Goal: Book appointment/travel/reservation

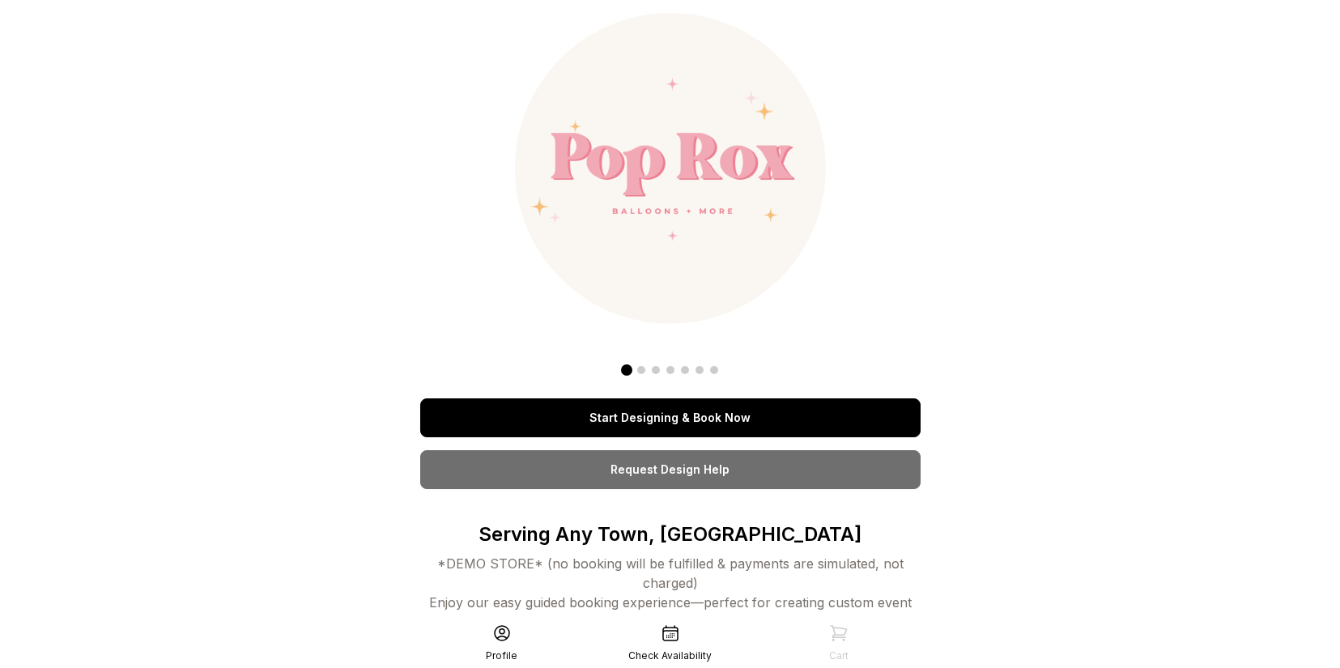
click at [688, 419] on link "Start Designing & Book Now" at bounding box center [670, 417] width 500 height 39
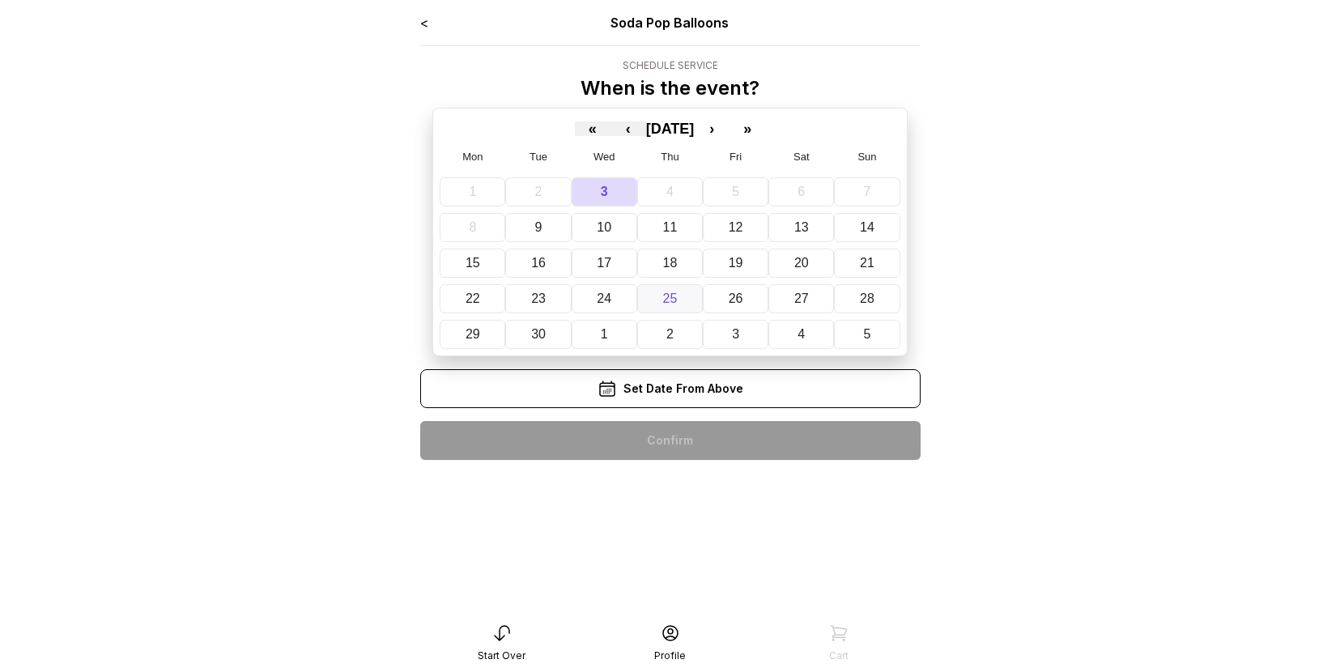
click at [679, 295] on button "25" at bounding box center [670, 298] width 66 height 29
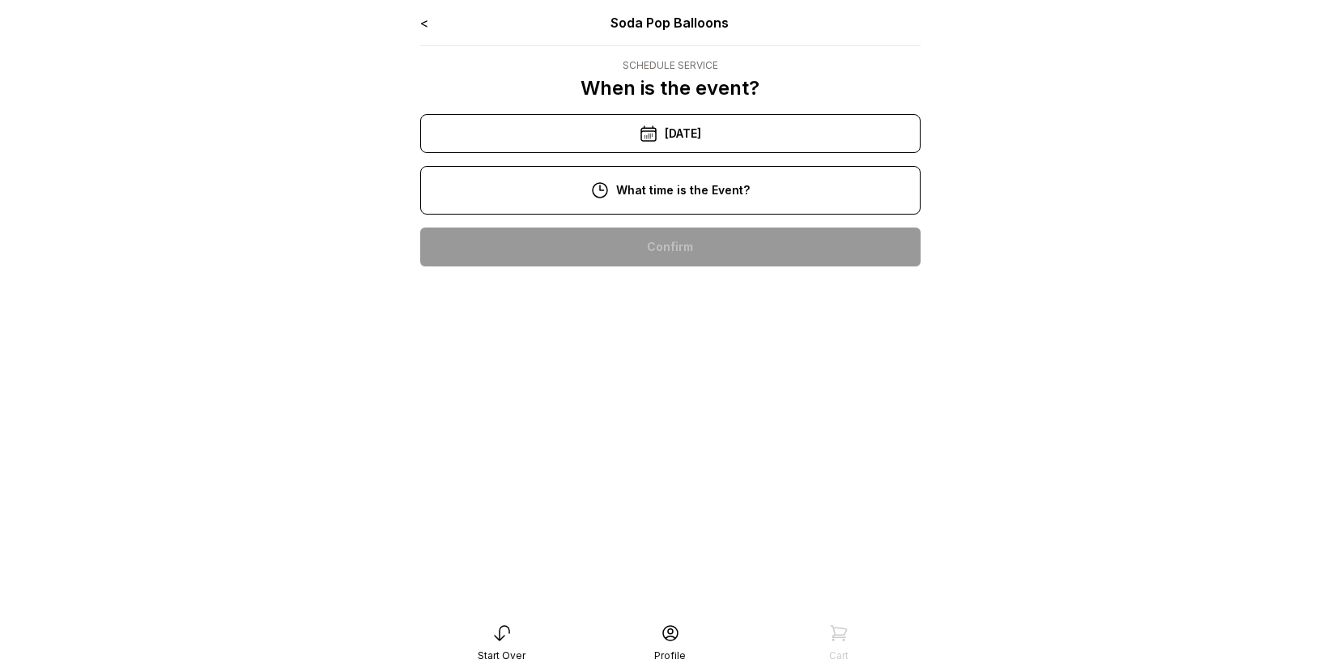
click at [693, 345] on div "2:00 pm" at bounding box center [670, 350] width 475 height 39
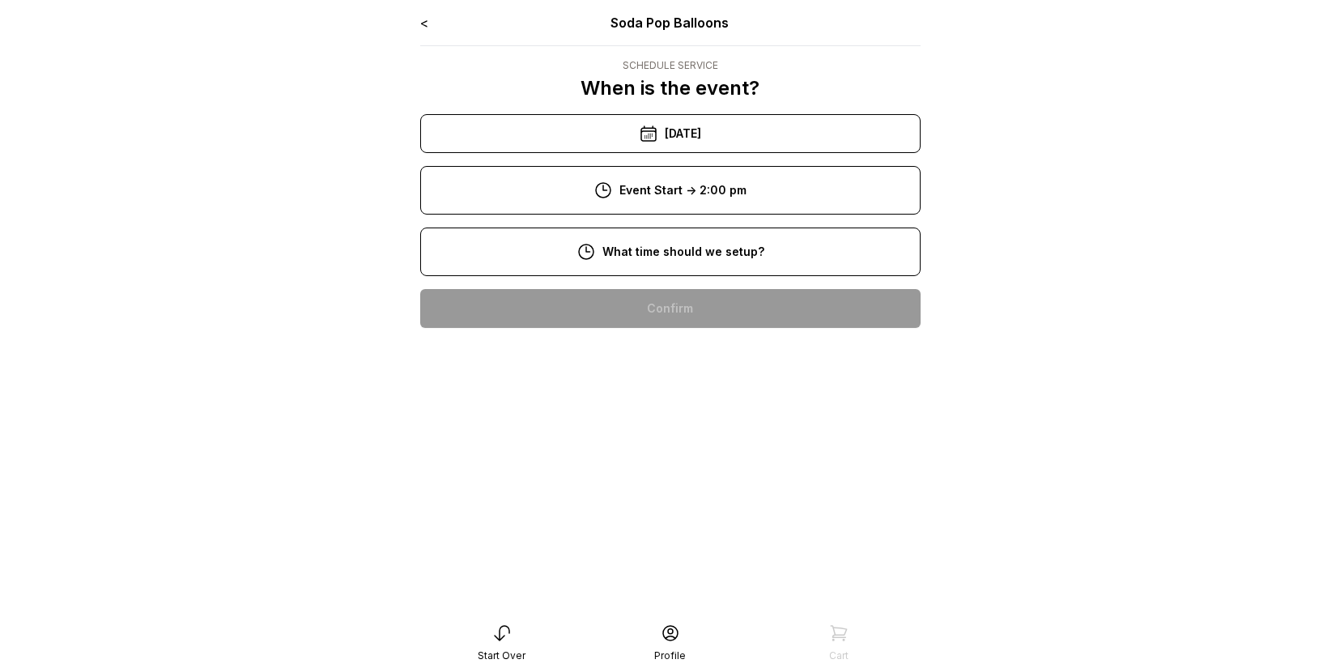
click at [688, 360] on div "9:00 am" at bounding box center [670, 360] width 475 height 39
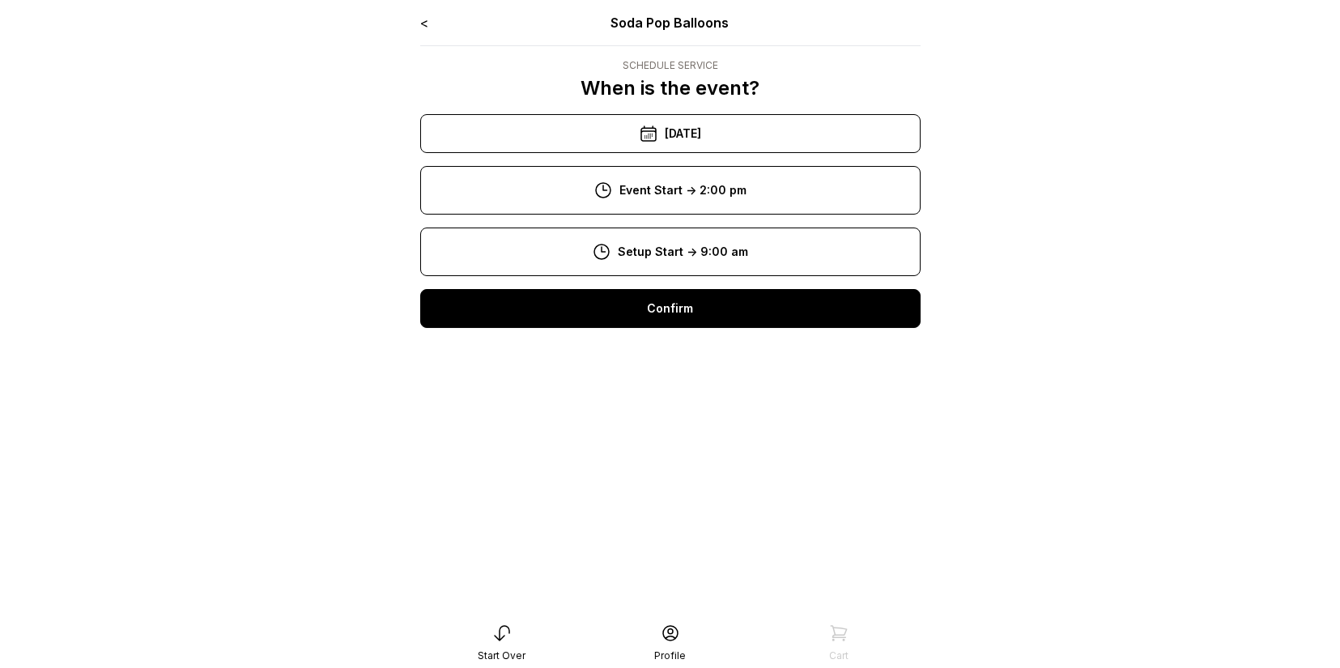
click at [696, 311] on div "Confirm" at bounding box center [670, 308] width 500 height 39
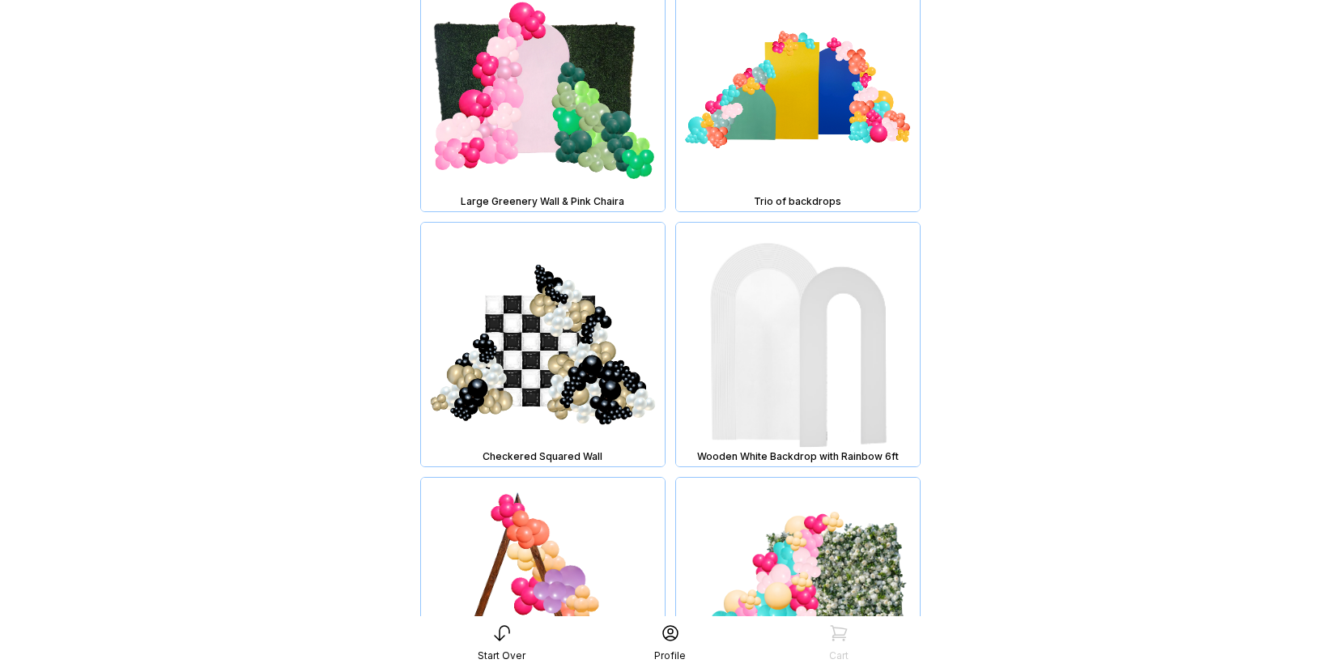
scroll to position [8641, 0]
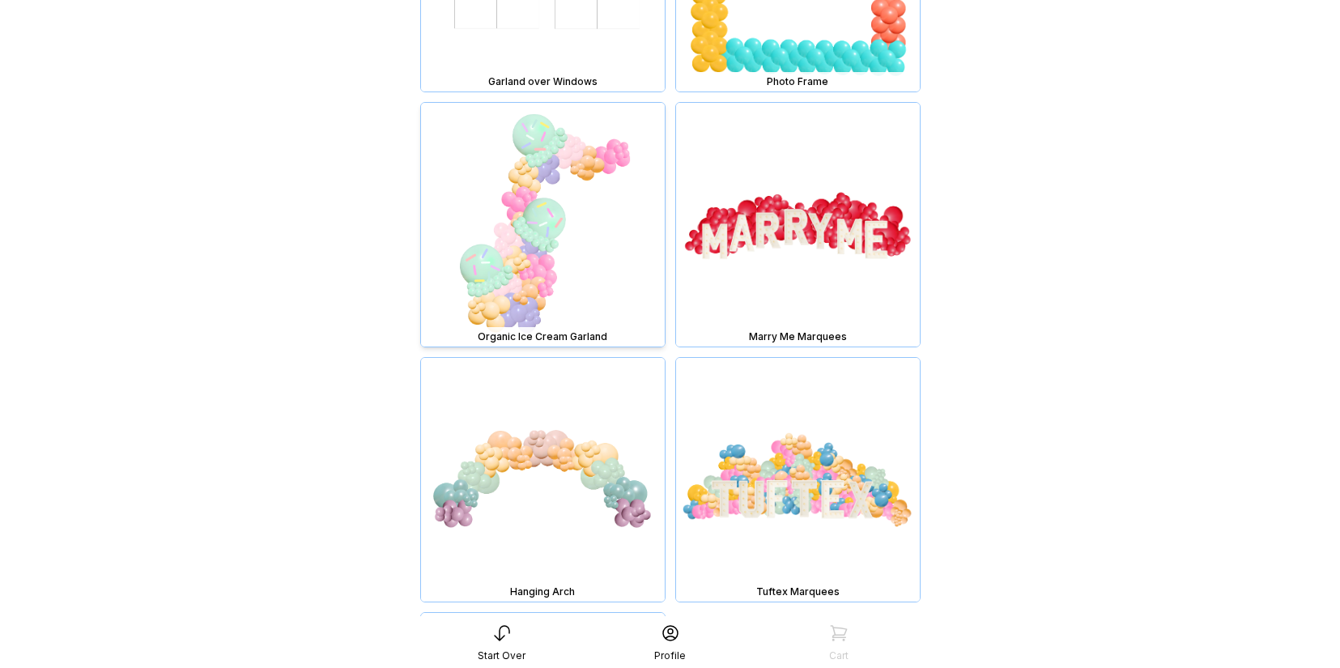
click at [536, 287] on img at bounding box center [543, 225] width 244 height 244
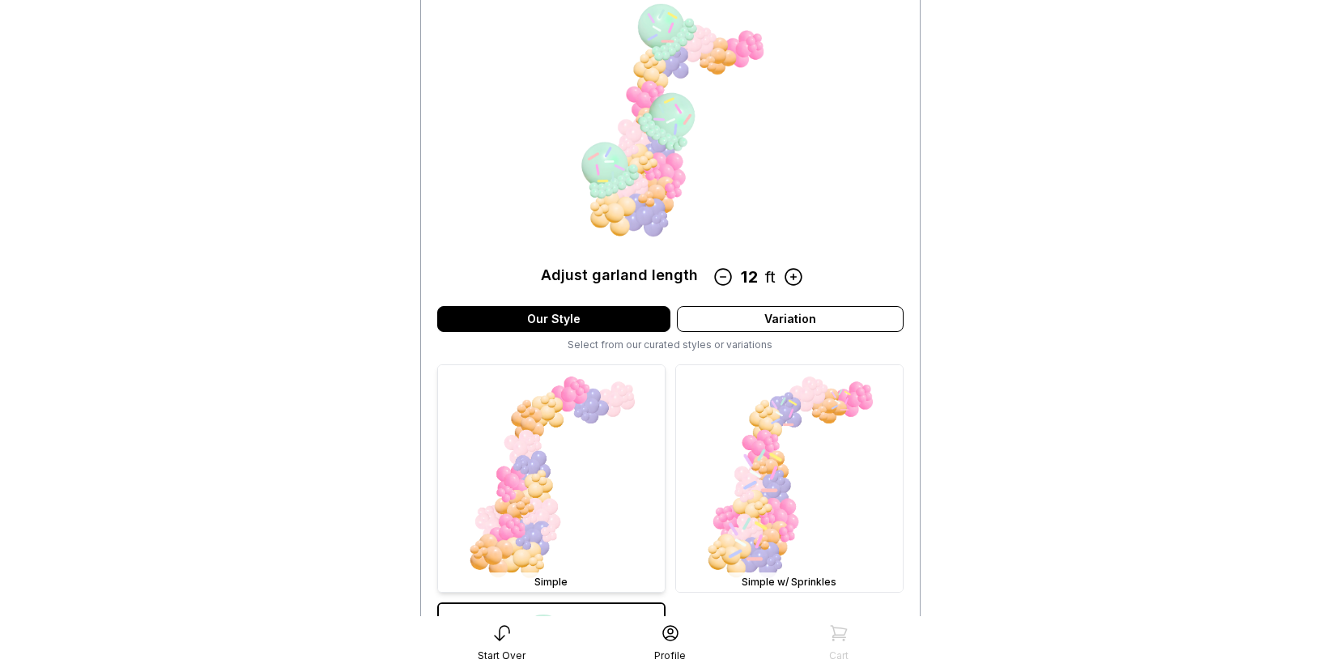
scroll to position [207, 0]
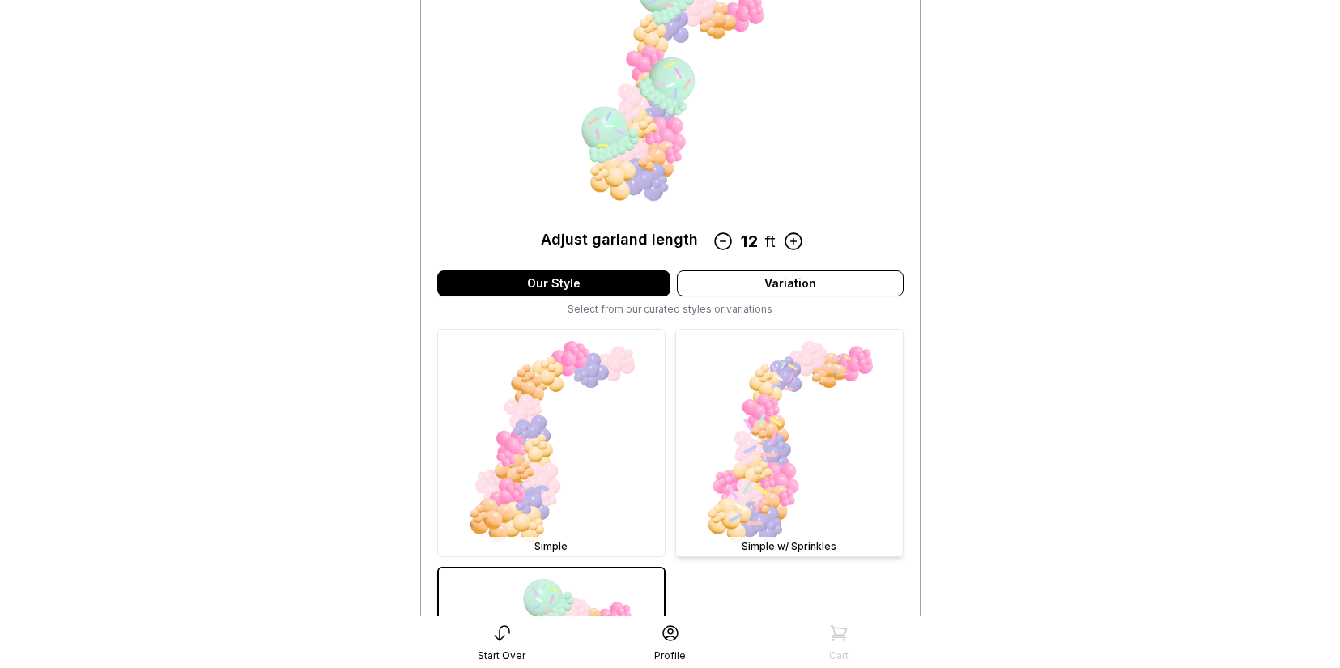
click at [756, 423] on img at bounding box center [789, 443] width 227 height 227
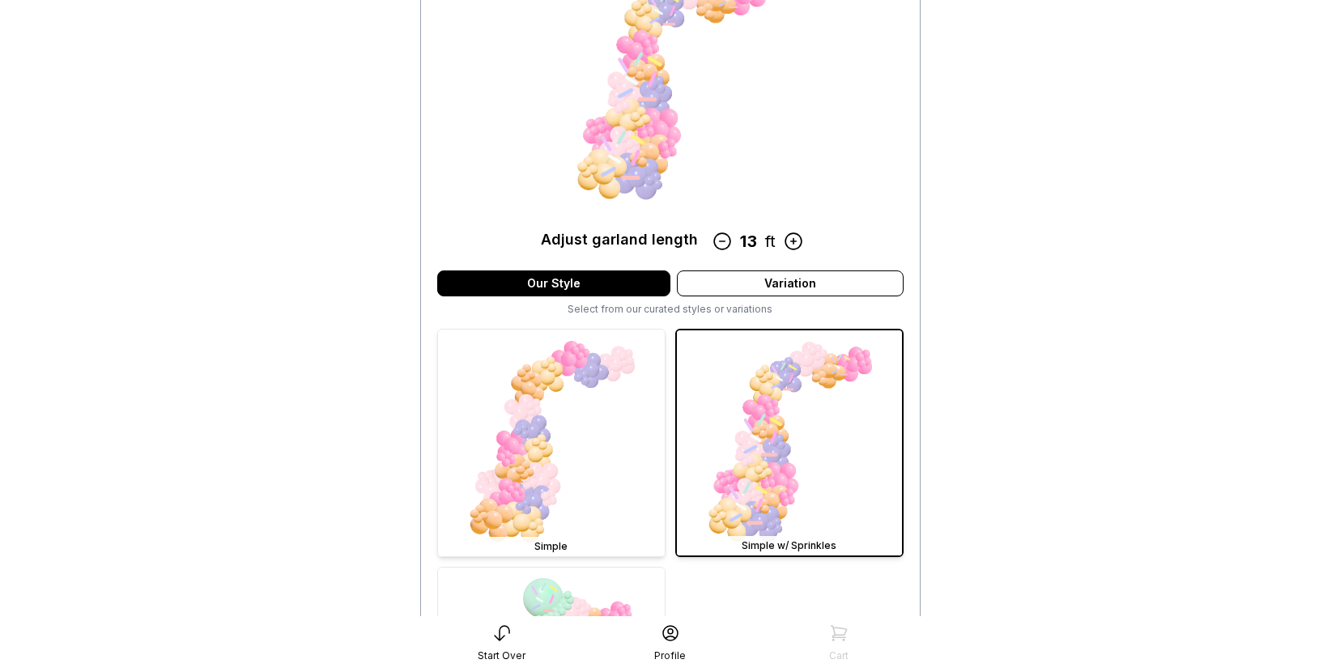
click at [594, 441] on img at bounding box center [551, 443] width 227 height 227
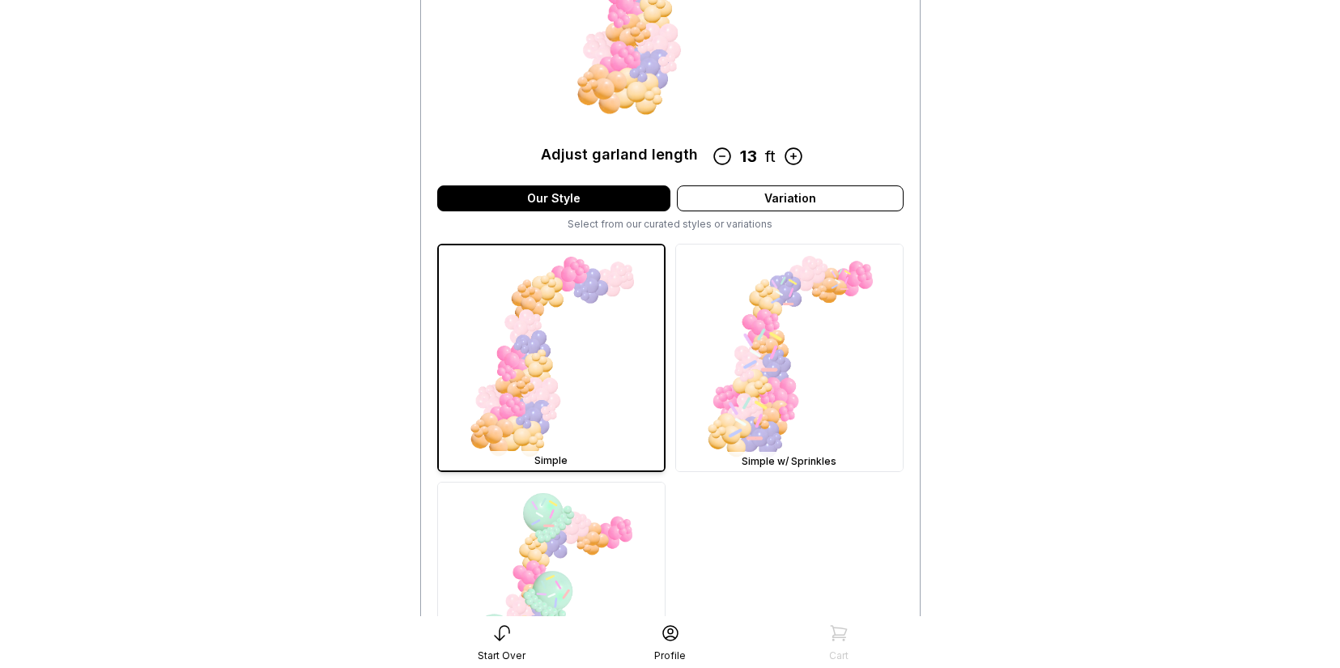
scroll to position [310, 0]
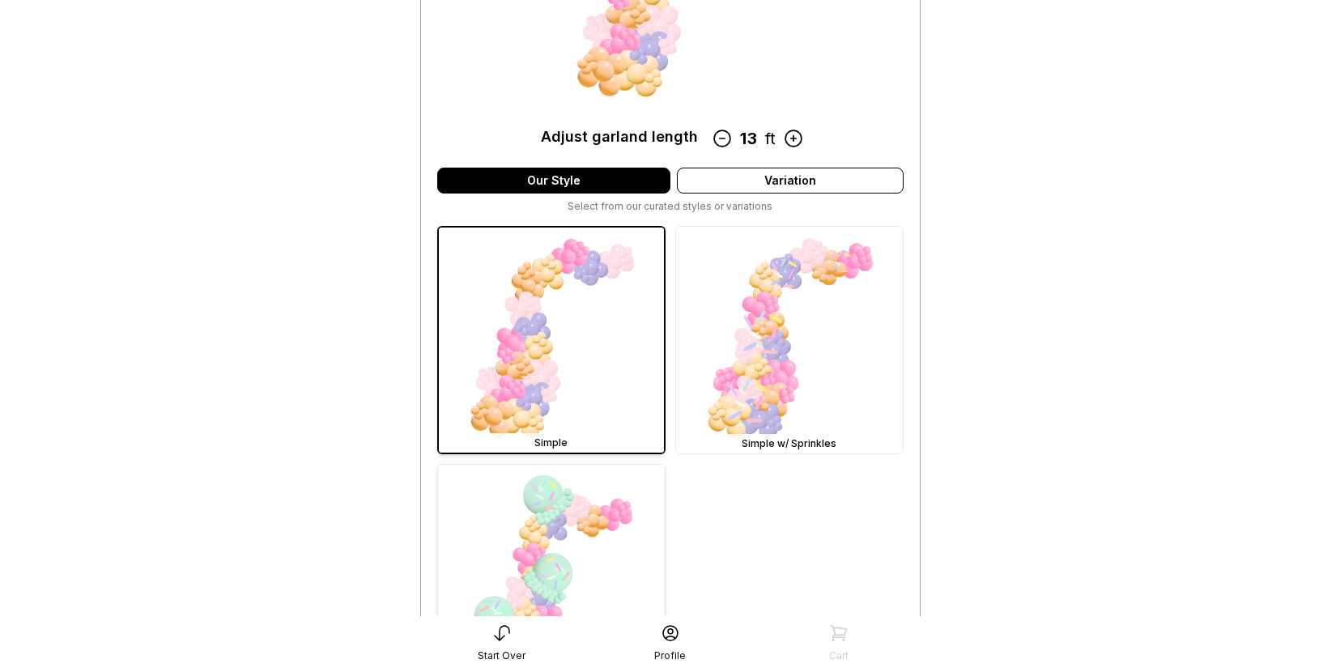
click at [599, 528] on img at bounding box center [551, 578] width 227 height 227
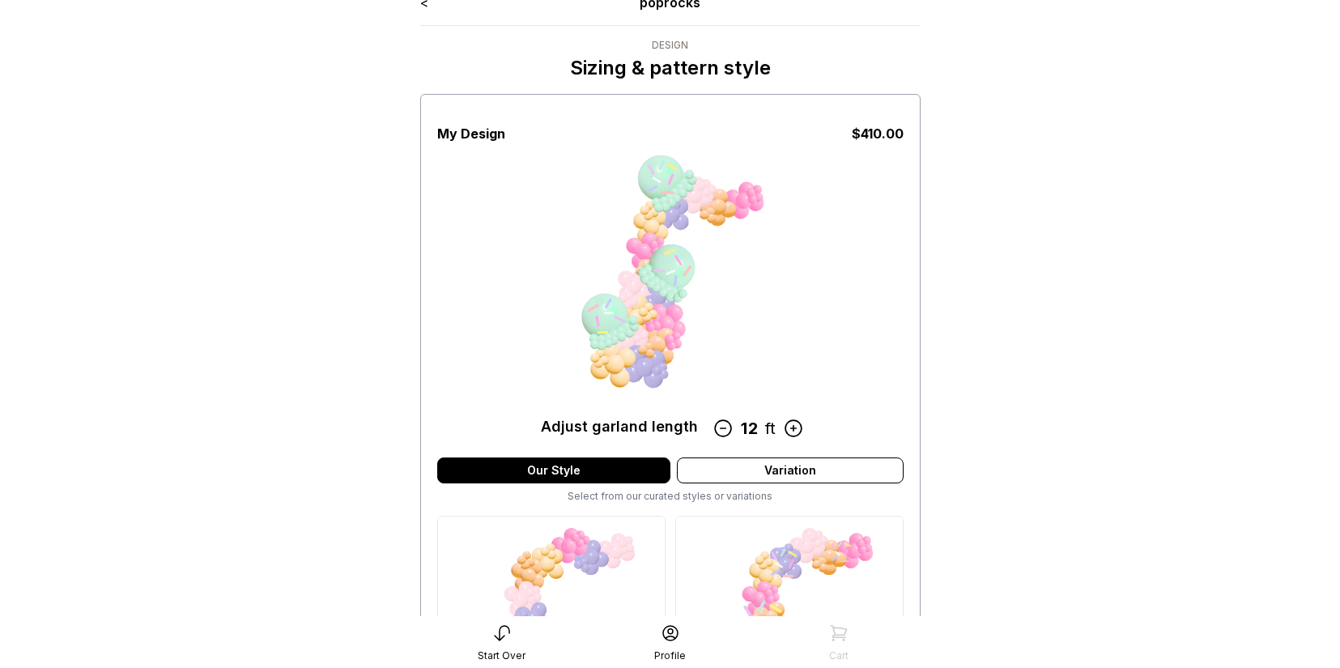
scroll to position [17, 0]
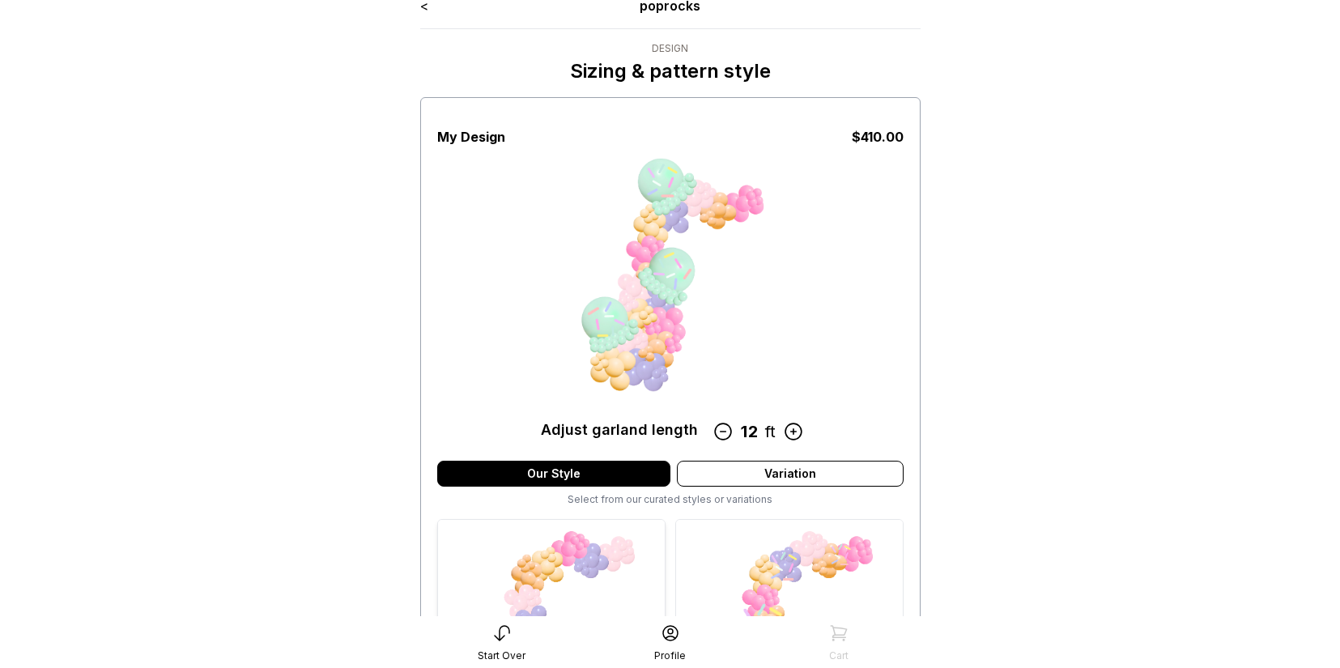
click at [640, 551] on img at bounding box center [551, 633] width 227 height 227
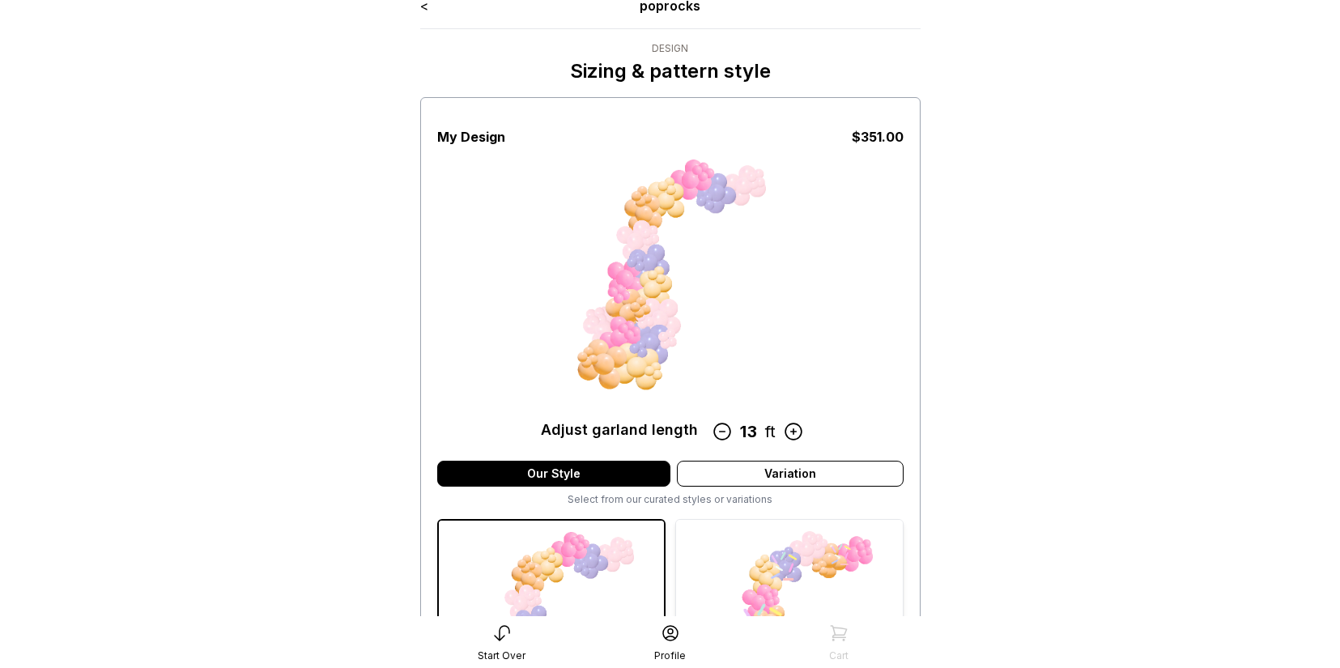
click at [760, 540] on img at bounding box center [789, 633] width 227 height 227
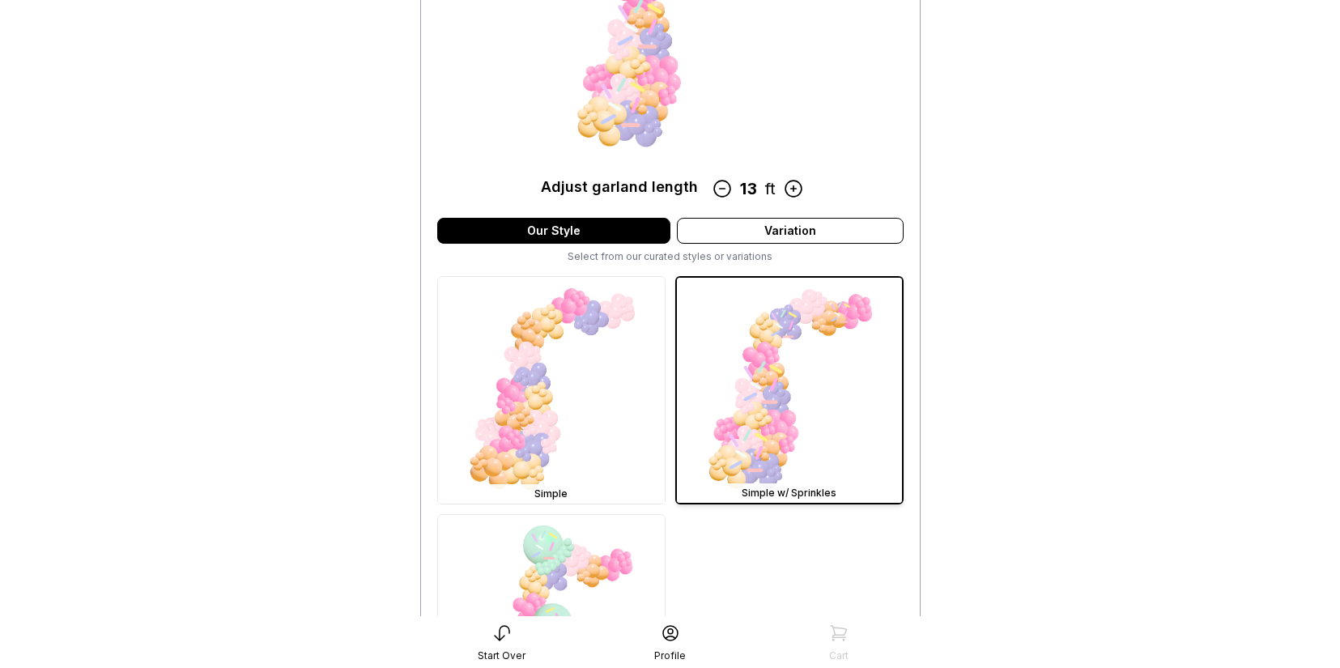
scroll to position [280, 0]
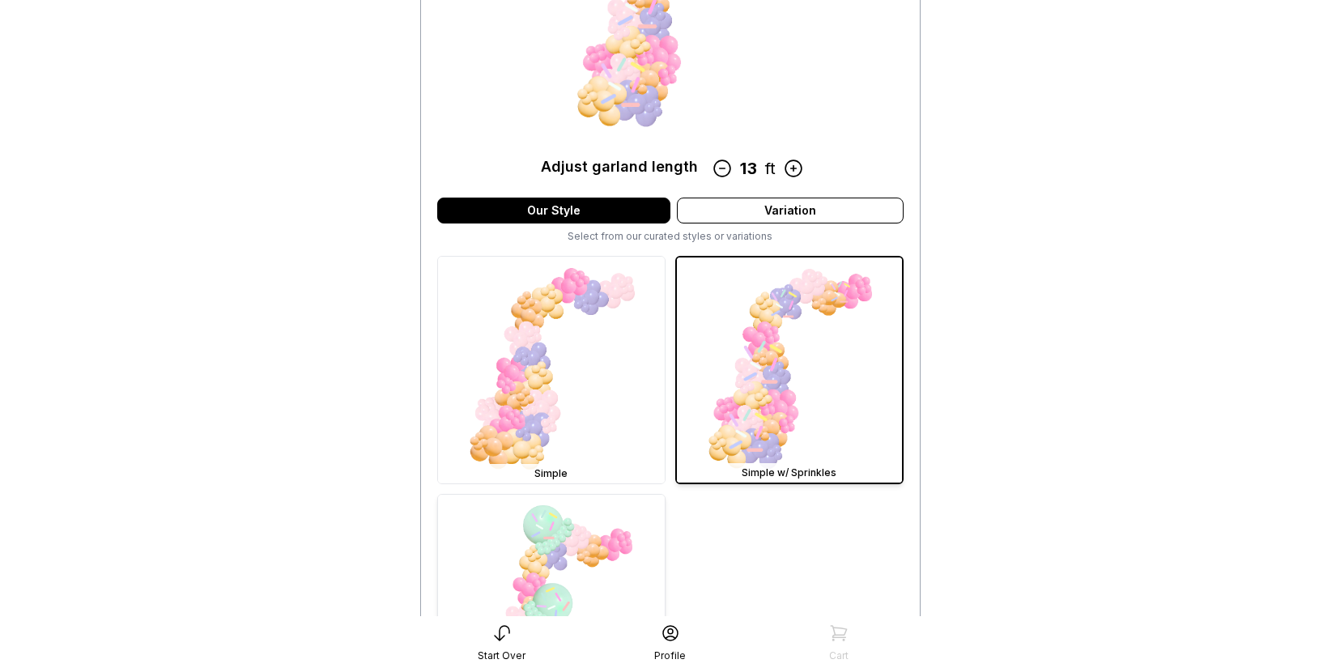
click at [620, 560] on img at bounding box center [551, 608] width 227 height 227
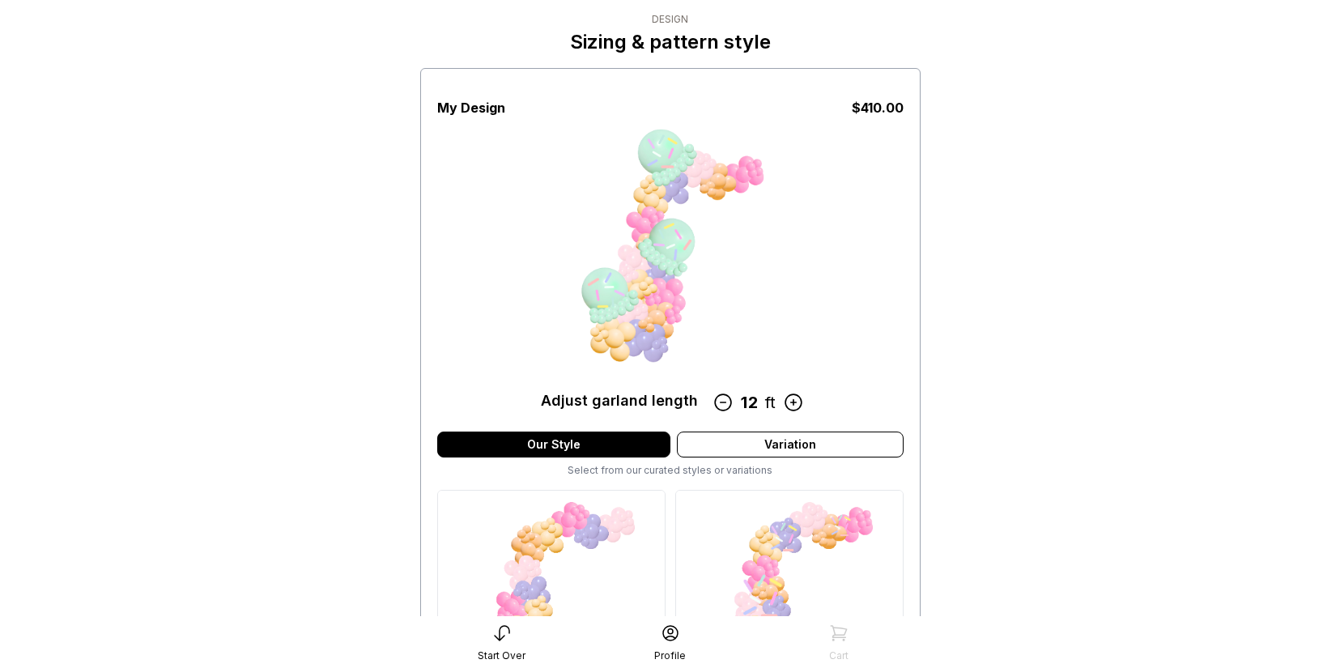
scroll to position [0, 0]
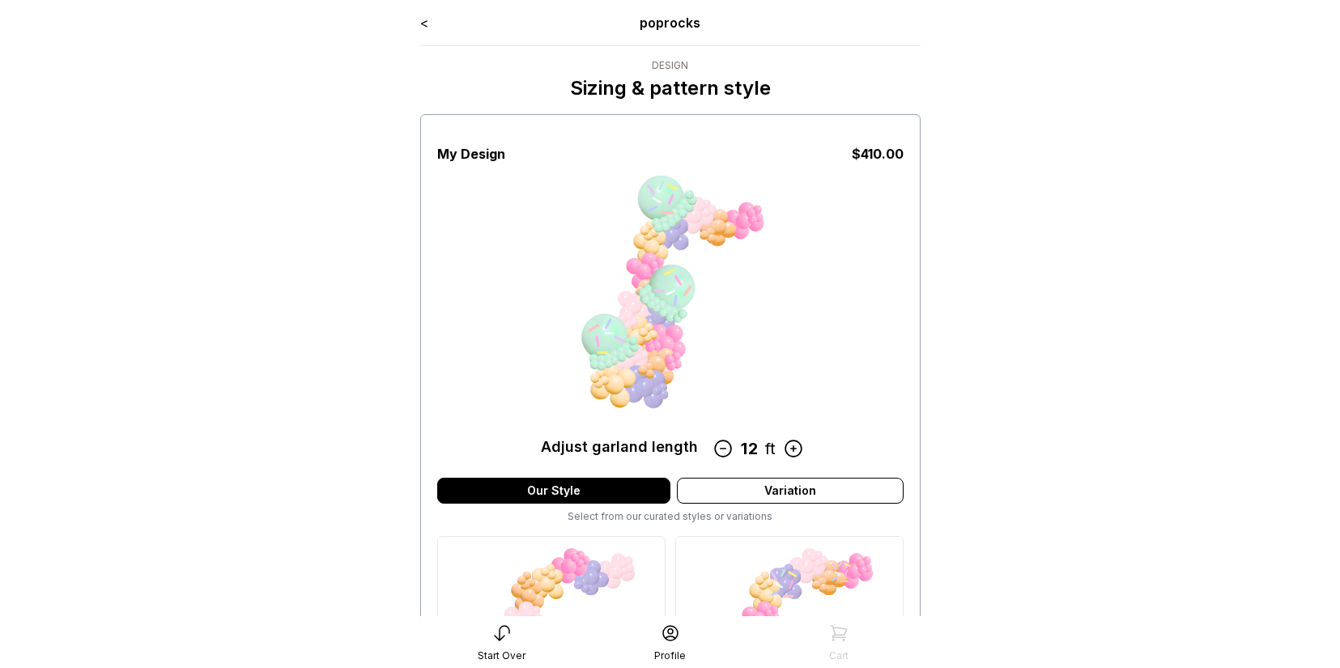
click at [793, 445] on icon at bounding box center [792, 448] width 21 height 21
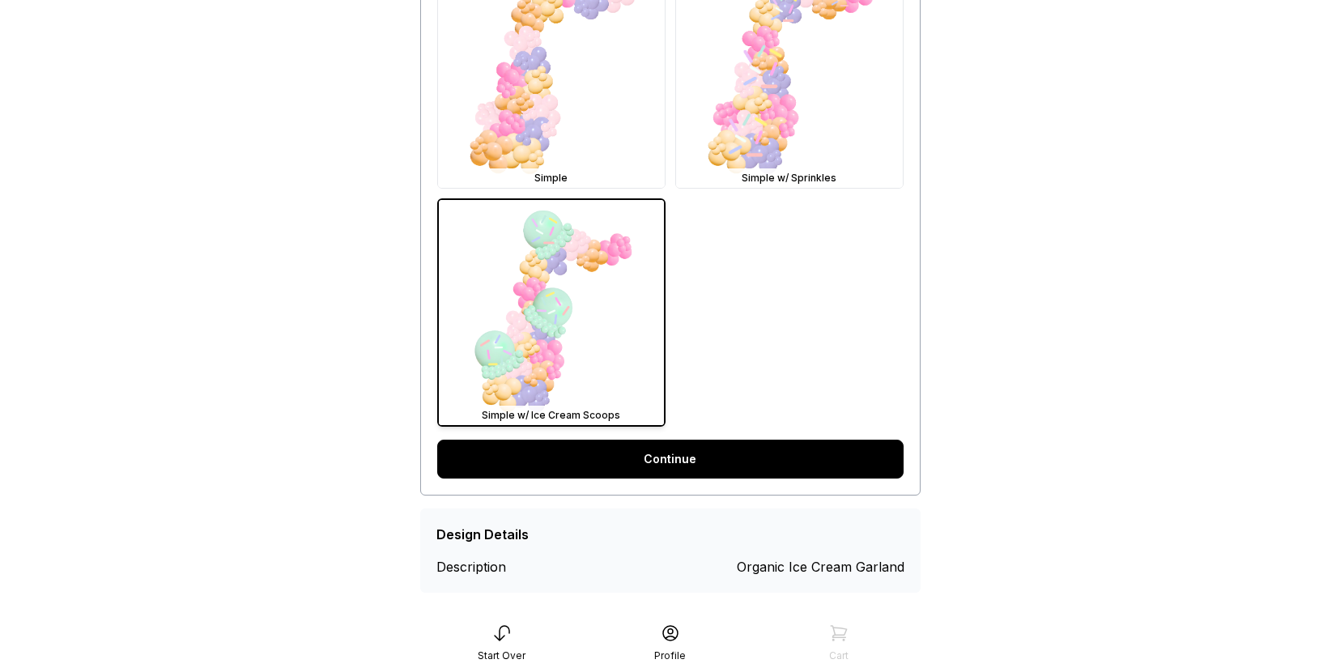
scroll to position [581, 0]
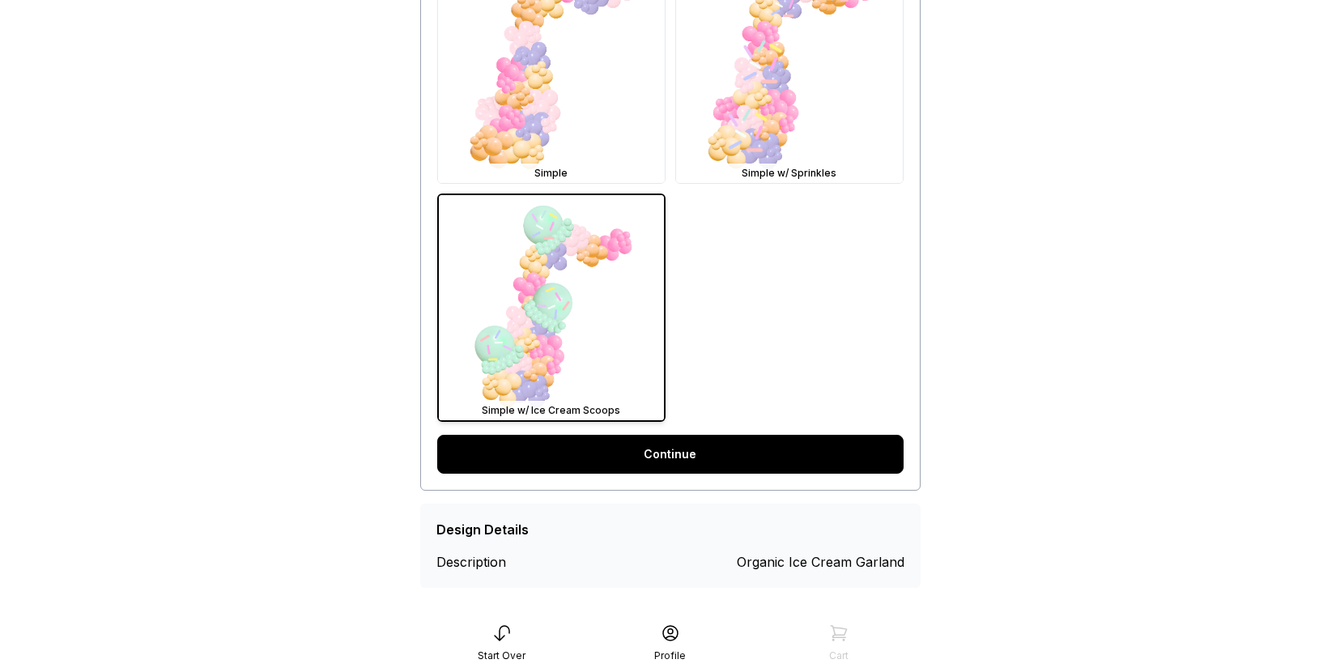
click at [746, 465] on link "Continue" at bounding box center [670, 454] width 466 height 39
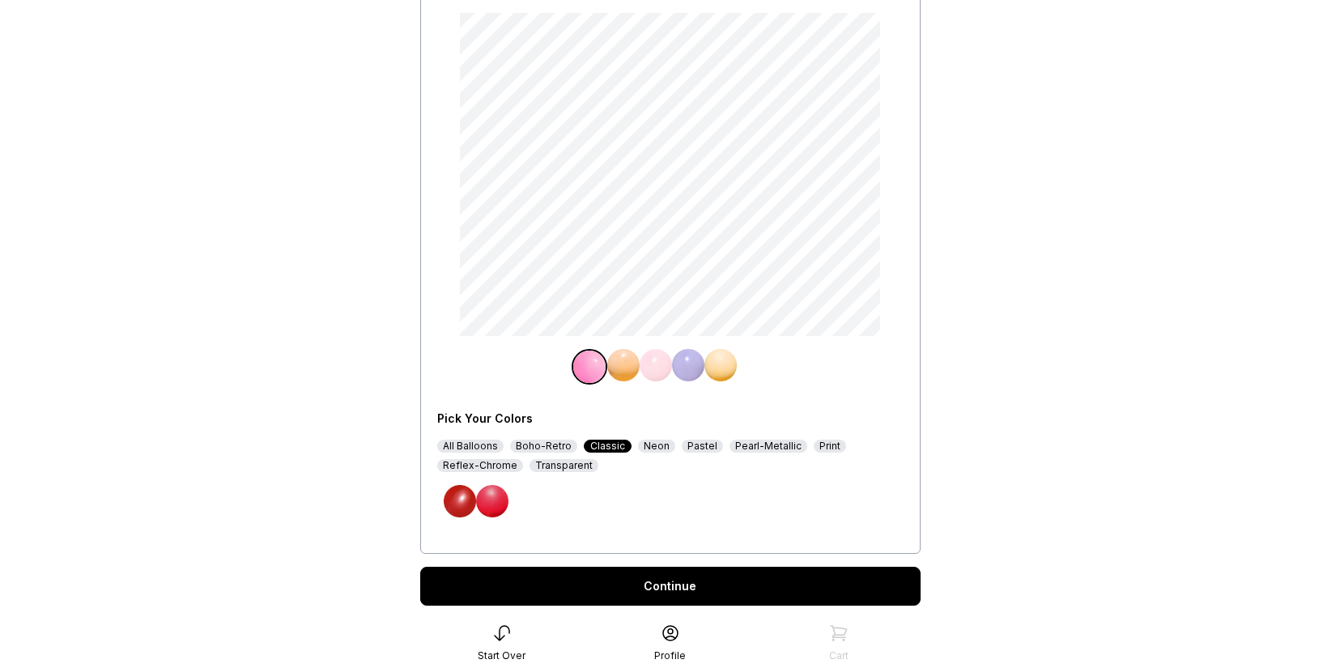
scroll to position [160, 0]
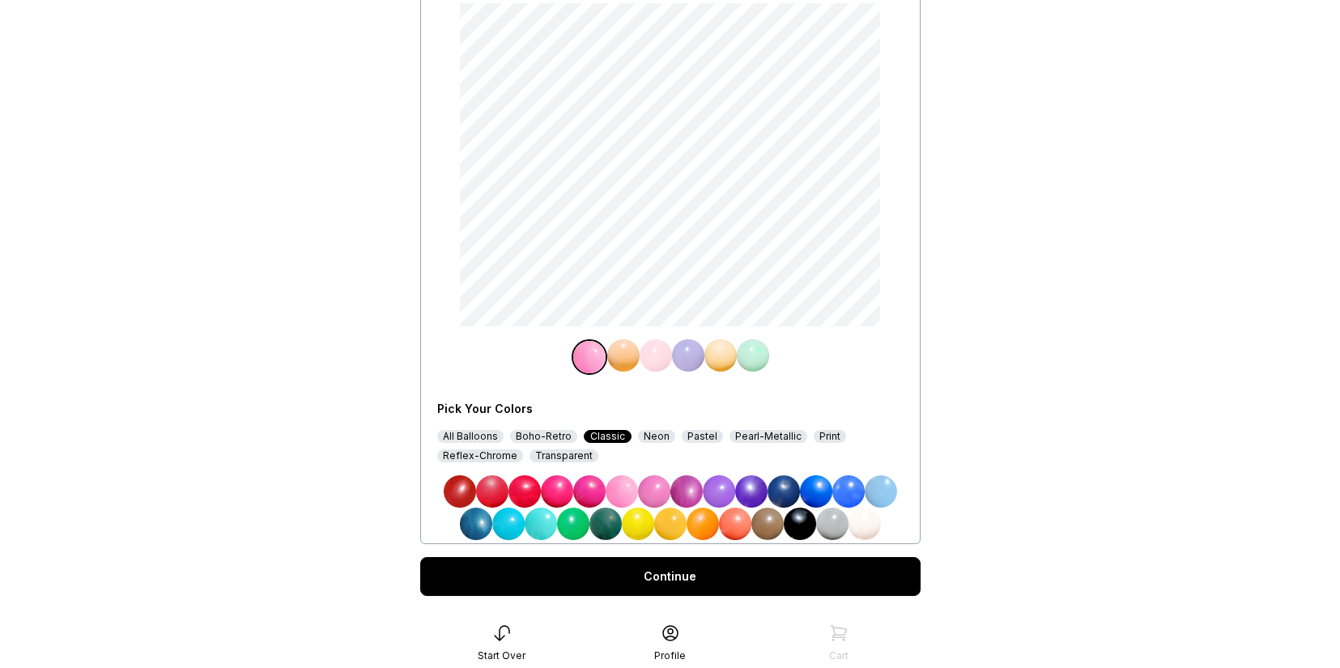
click at [761, 355] on img at bounding box center [753, 355] width 32 height 32
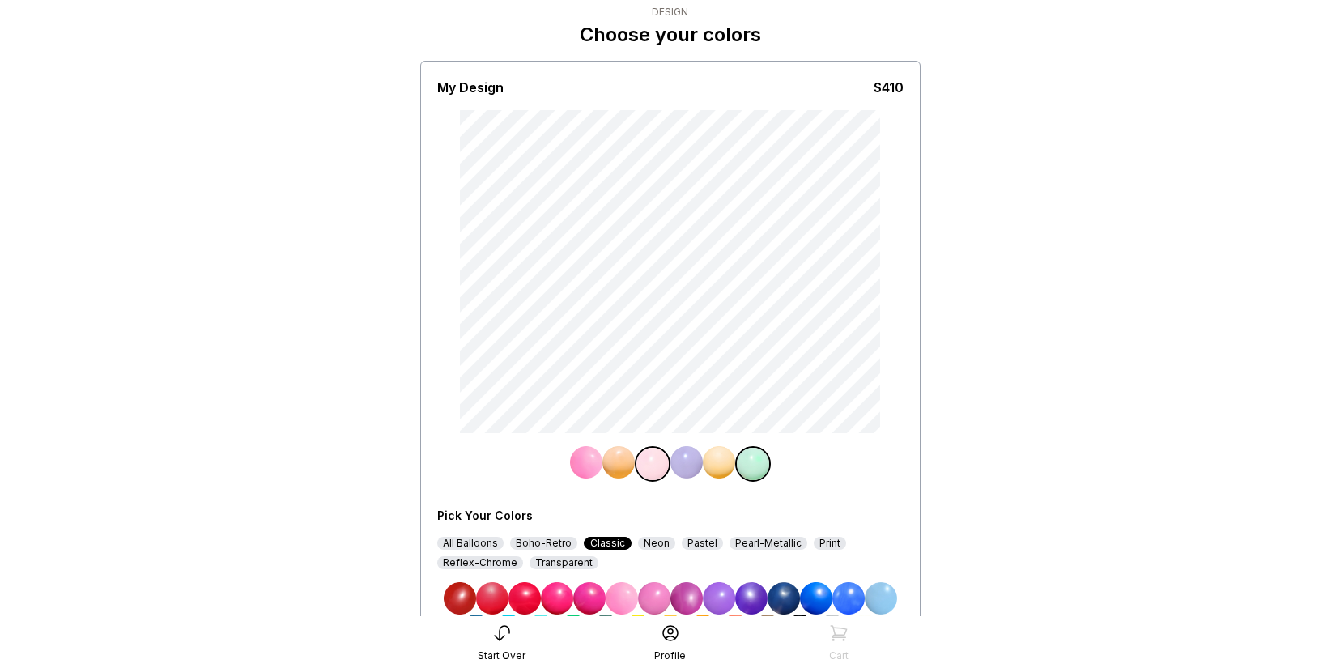
scroll to position [32, 0]
